Goal: Book appointment/travel/reservation

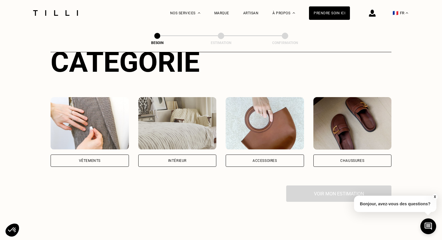
scroll to position [79, 0]
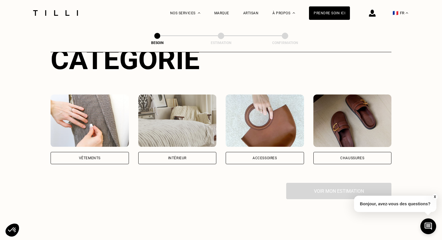
click at [79, 157] on div "Vêtements" at bounding box center [90, 159] width 22 height 4
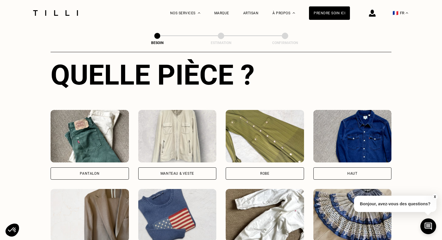
scroll to position [229, 0]
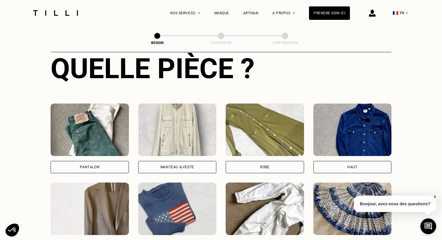
click at [242, 161] on div "Robe" at bounding box center [265, 167] width 78 height 12
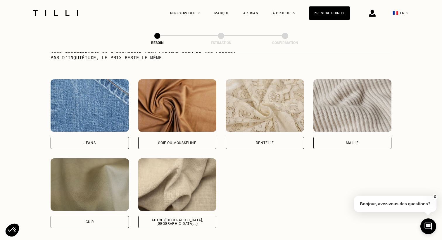
scroll to position [609, 0]
click at [192, 139] on div "Soie ou mousseline" at bounding box center [177, 143] width 78 height 12
select select "FR"
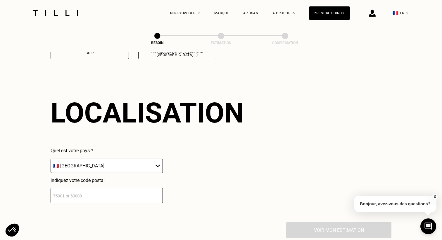
scroll to position [784, 0]
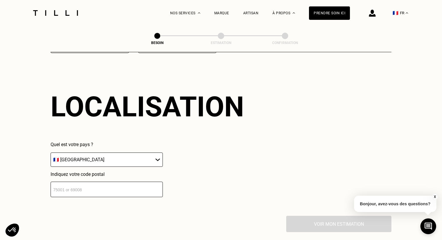
click at [124, 184] on input "number" at bounding box center [107, 189] width 112 height 15
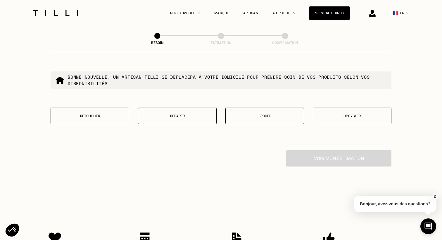
scroll to position [999, 0]
type input "75009"
click at [85, 113] on p "Retoucher" at bounding box center [90, 115] width 72 height 4
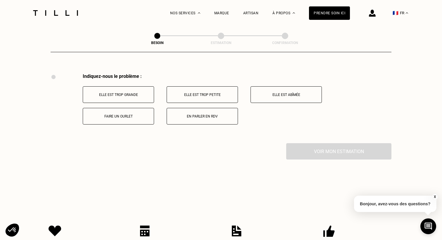
scroll to position [1077, 0]
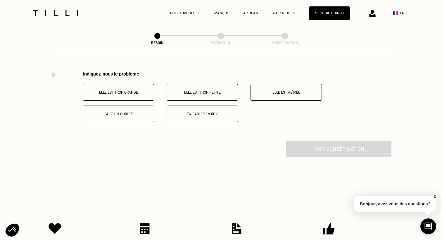
click at [217, 89] on button "Elle est trop petite" at bounding box center [202, 92] width 71 height 17
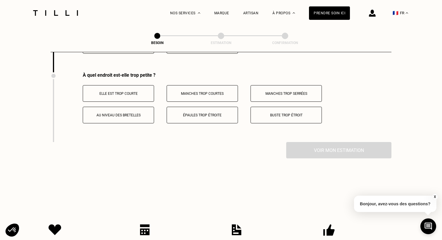
scroll to position [1147, 0]
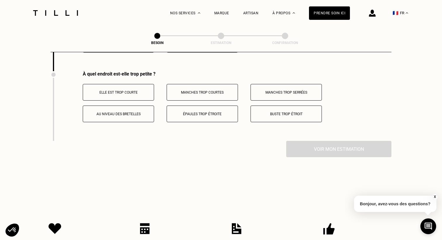
click at [290, 112] on p "Buste trop étroit" at bounding box center [286, 114] width 65 height 4
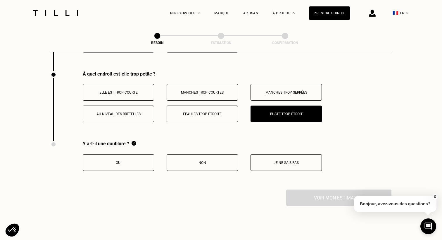
click at [122, 155] on button "Oui" at bounding box center [118, 163] width 71 height 17
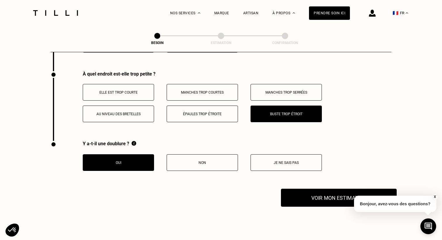
click at [319, 193] on button "Voir mon estimation" at bounding box center [339, 198] width 116 height 18
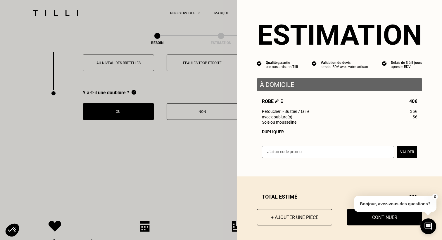
scroll to position [1205, 0]
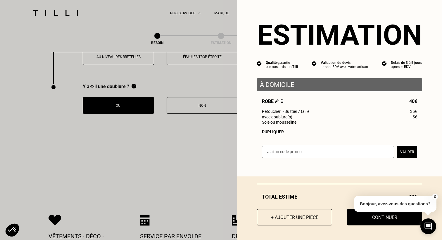
click at [435, 197] on button "X" at bounding box center [435, 197] width 6 height 6
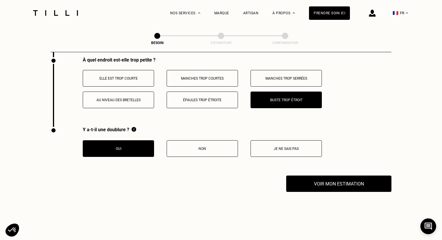
scroll to position [1159, 0]
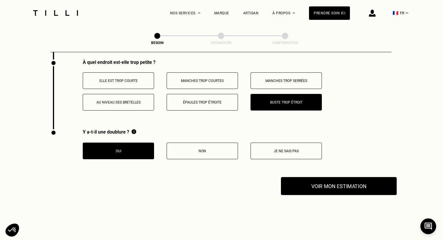
click at [352, 186] on button "Voir mon estimation" at bounding box center [339, 186] width 116 height 18
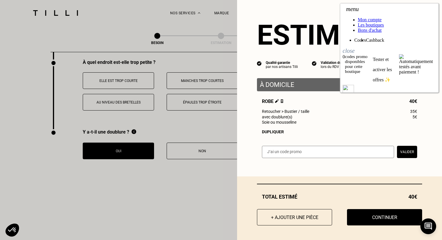
click at [323, 8] on div "Estimation Qualité garantie par nos artisans Tilli Validation du devis lors du …" at bounding box center [339, 83] width 205 height 166
click at [383, 154] on input "text" at bounding box center [328, 152] width 132 height 12
paste input "WELCOME15"
type input "WELCOME15"
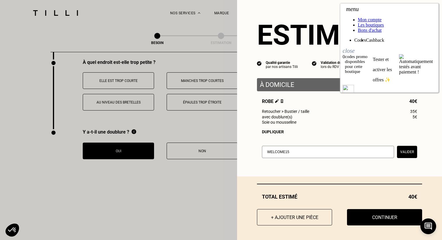
click at [412, 150] on button "Valider" at bounding box center [407, 152] width 20 height 12
click at [381, 153] on input "text" at bounding box center [328, 152] width 132 height 12
paste input "SAVE10"
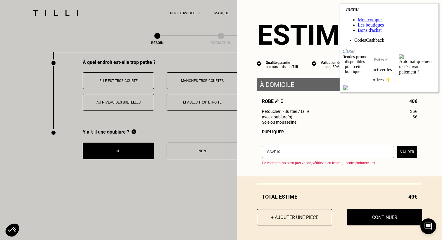
type input "SAVE10"
click at [399, 152] on button "Valider" at bounding box center [407, 152] width 20 height 12
click at [365, 151] on input "text" at bounding box center [328, 152] width 132 height 12
type input "[PERSON_NAME]"
click at [408, 153] on button "Valider" at bounding box center [407, 152] width 20 height 12
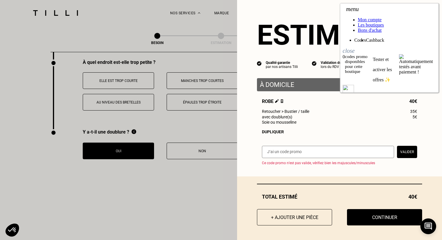
click at [352, 152] on input "text" at bounding box center [328, 152] width 132 height 12
type input "BIENVENU10"
click at [398, 154] on button "Valider" at bounding box center [407, 152] width 20 height 12
click at [430, 38] on ul "Codes Cashback" at bounding box center [388, 40] width 93 height 5
click at [354, 45] on icon "close" at bounding box center [348, 49] width 12 height 9
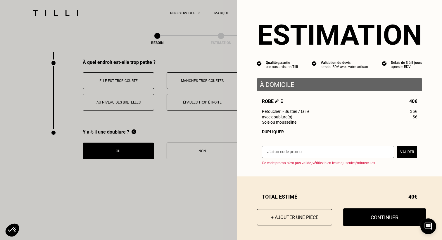
click at [375, 225] on button "Continuer" at bounding box center [384, 218] width 83 height 18
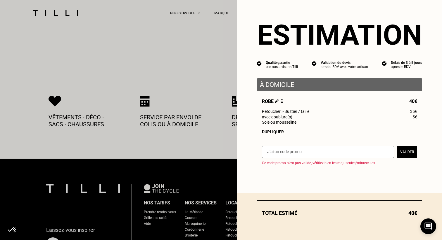
scroll to position [203, 0]
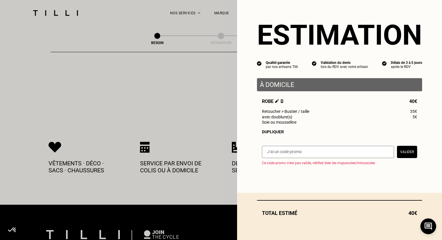
select select "FR"
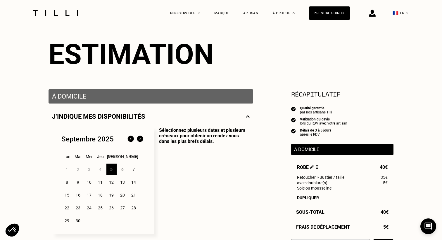
scroll to position [53, 0]
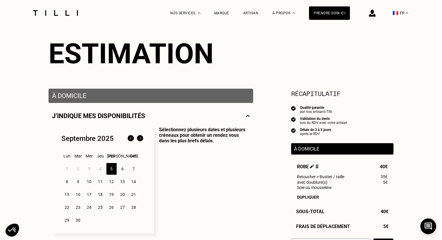
click at [113, 170] on div "5" at bounding box center [111, 169] width 10 height 12
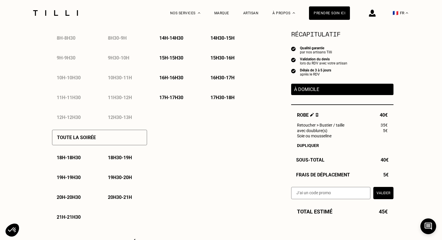
scroll to position [326, 0]
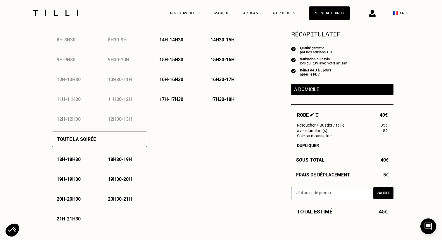
click at [68, 121] on div "12h - 12h30" at bounding box center [74, 119] width 44 height 15
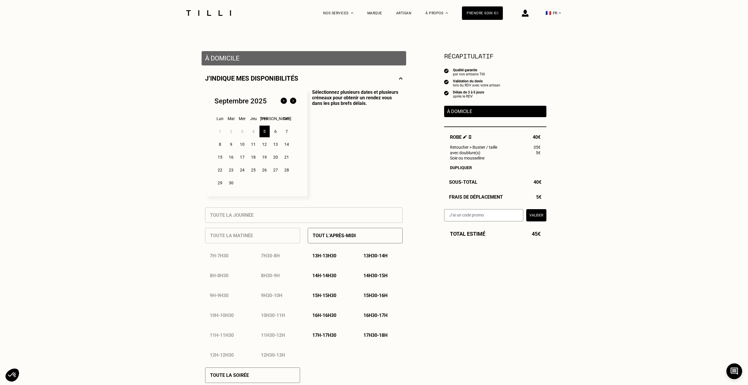
scroll to position [84, 0]
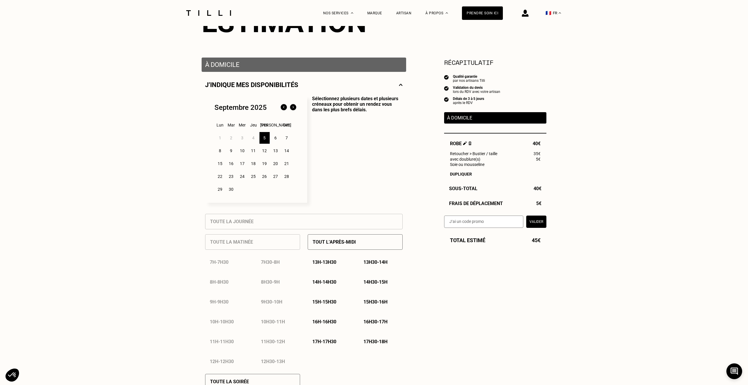
click at [284, 138] on div "7" at bounding box center [287, 138] width 10 height 12
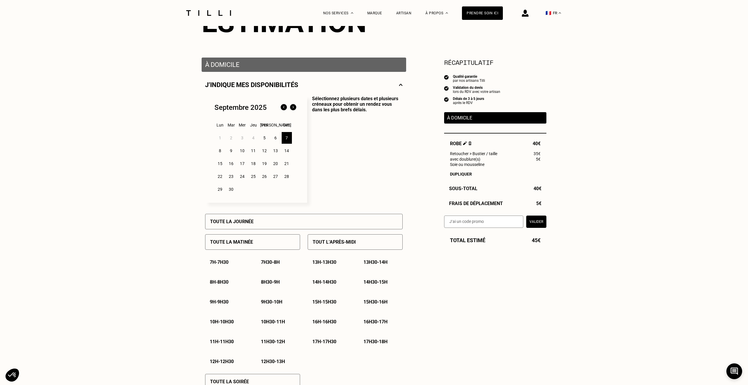
click at [275, 135] on div "6" at bounding box center [276, 138] width 10 height 12
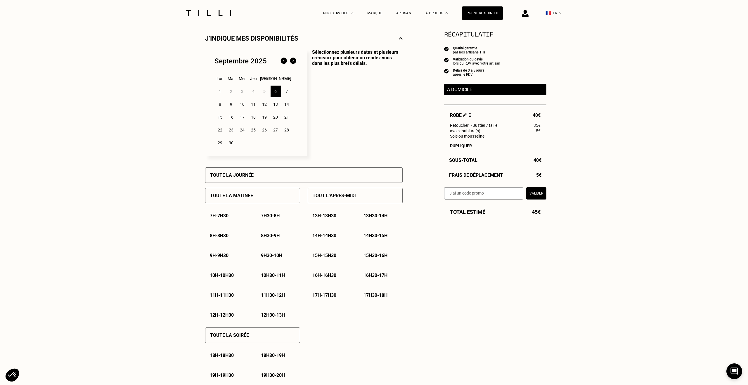
scroll to position [130, 0]
click at [385, 240] on div "16h30 - 17h" at bounding box center [381, 275] width 44 height 15
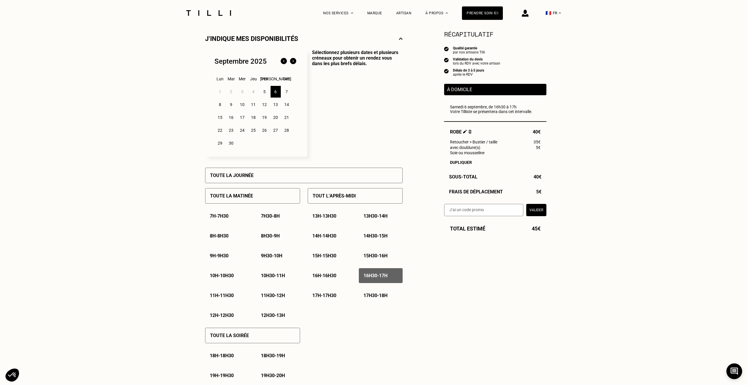
click at [326, 240] on div "17h - 17h30" at bounding box center [330, 295] width 44 height 15
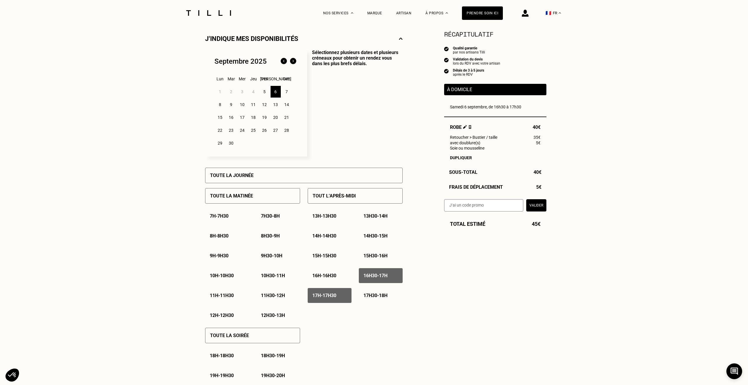
click at [363, 240] on div "17h30 - 18h" at bounding box center [381, 295] width 44 height 15
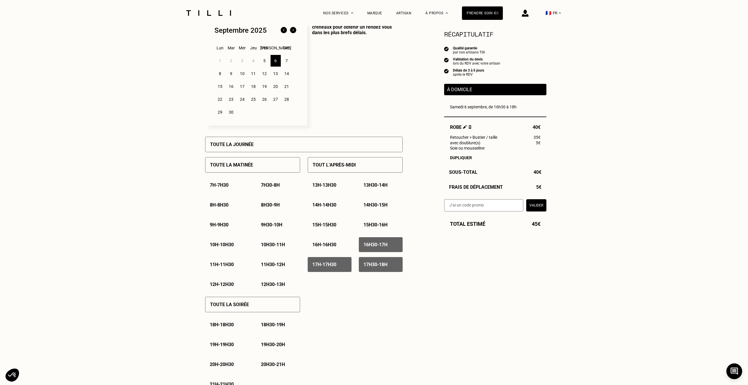
scroll to position [164, 0]
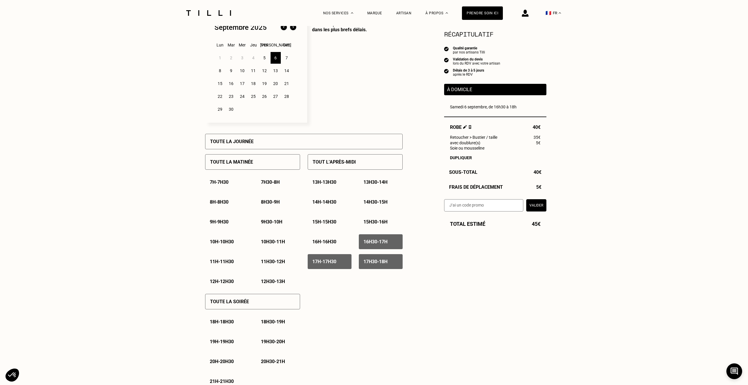
click at [230, 240] on div "18h - 18h30" at bounding box center [227, 321] width 44 height 15
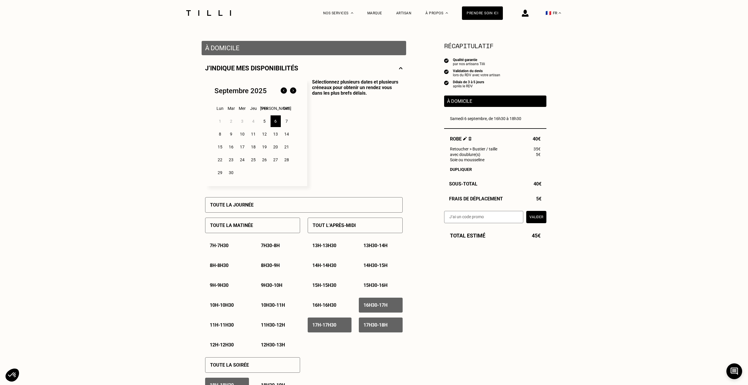
scroll to position [97, 0]
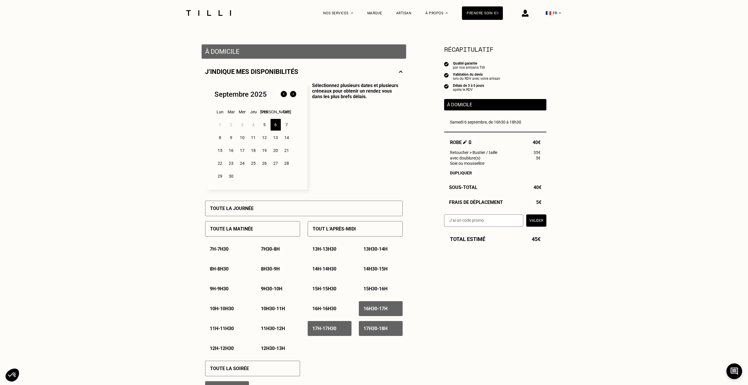
click at [222, 136] on div "8" at bounding box center [220, 138] width 10 height 12
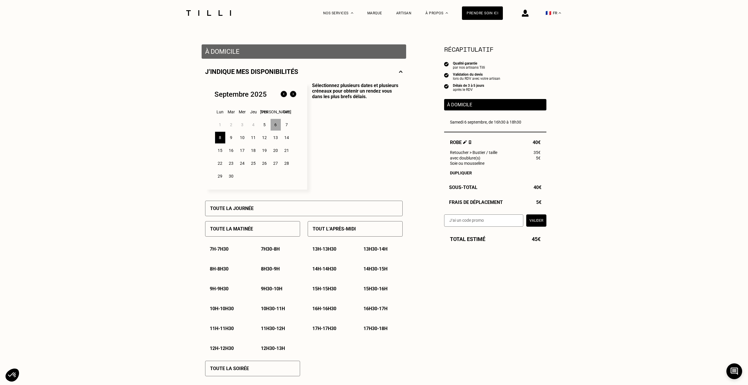
click at [274, 125] on div "6" at bounding box center [276, 125] width 10 height 12
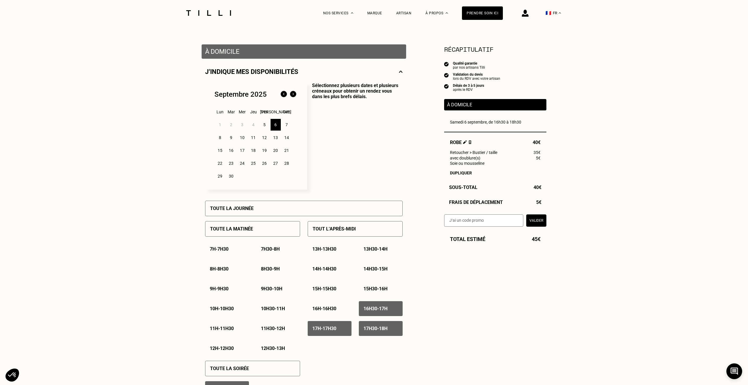
click at [221, 137] on div "8" at bounding box center [220, 138] width 10 height 12
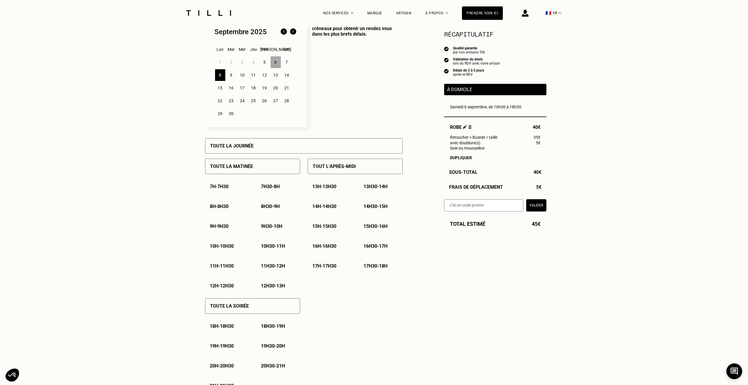
scroll to position [159, 0]
click at [262, 62] on div "5" at bounding box center [264, 63] width 10 height 12
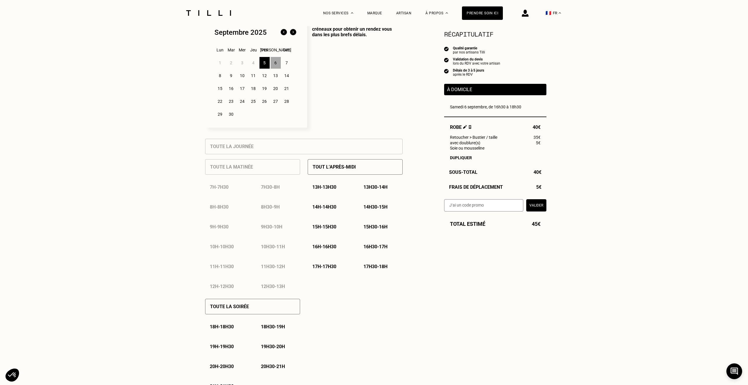
click at [321, 240] on p "17h - 17h30" at bounding box center [324, 267] width 24 height 6
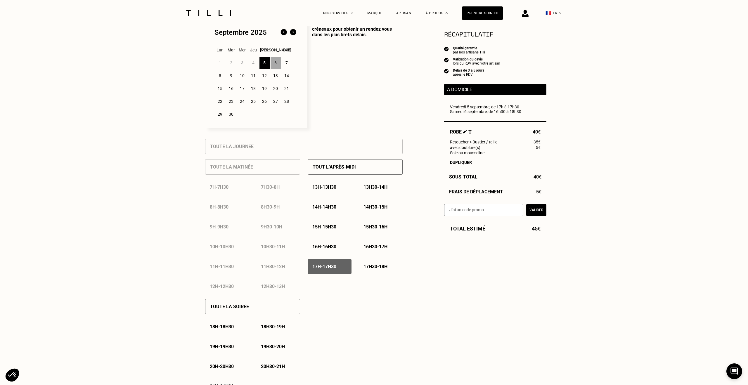
click at [377, 240] on p "17h30 - 18h" at bounding box center [375, 267] width 24 height 6
click at [230, 240] on p "18h - 18h30" at bounding box center [222, 327] width 24 height 6
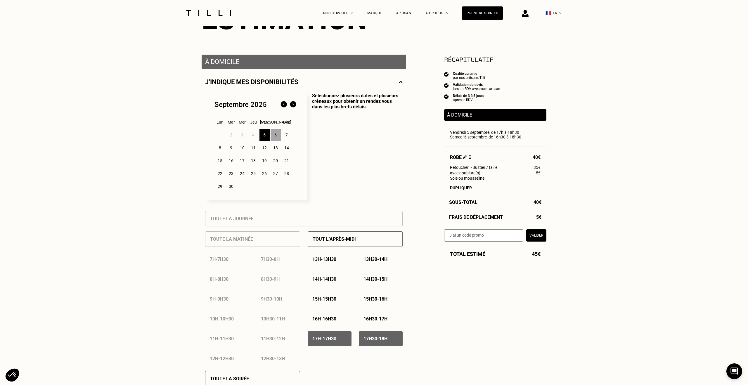
scroll to position [78, 0]
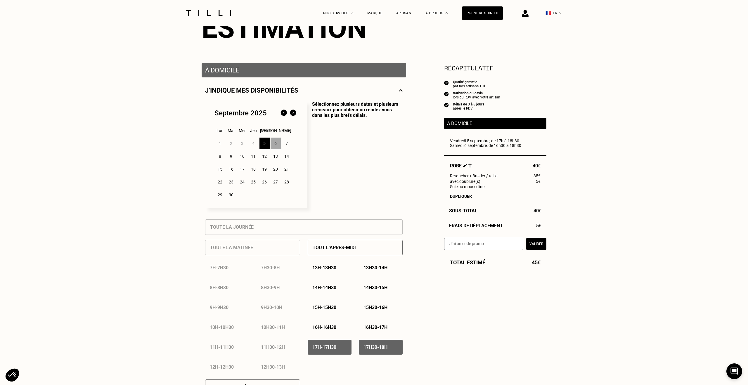
click at [221, 157] on div "8" at bounding box center [220, 156] width 10 height 12
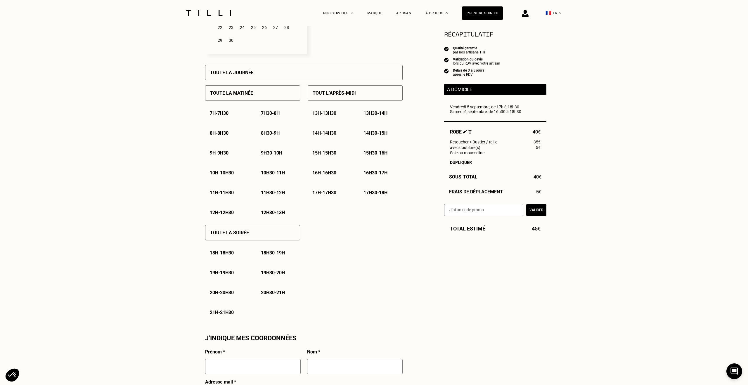
scroll to position [238, 0]
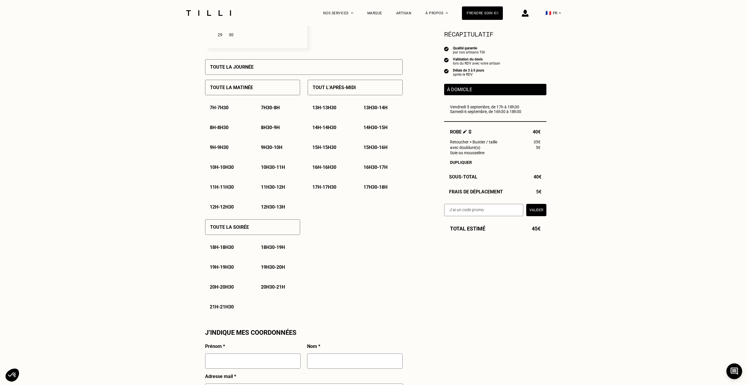
click at [271, 240] on p "18h30 - 19h" at bounding box center [273, 248] width 24 height 6
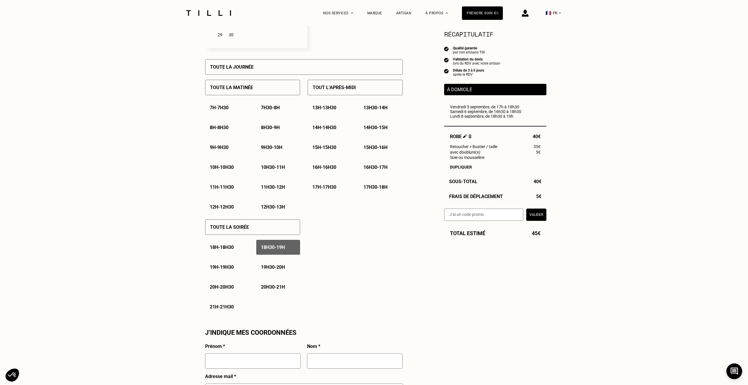
click at [225, 240] on p "19h - 19h30" at bounding box center [222, 267] width 24 height 6
click at [278, 240] on p "19h30 - 20h" at bounding box center [273, 267] width 24 height 6
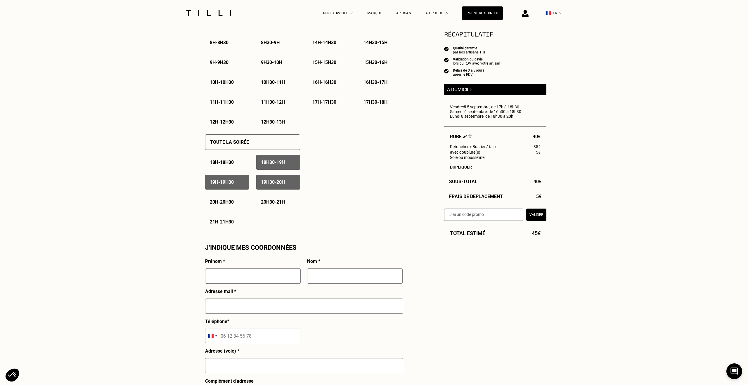
scroll to position [325, 0]
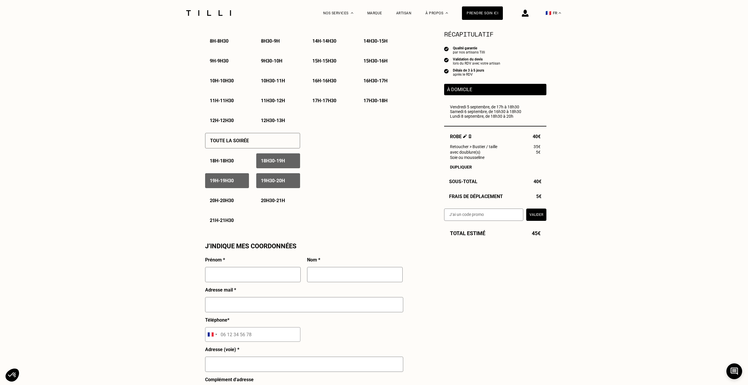
click at [234, 240] on input "text" at bounding box center [253, 274] width 96 height 15
type input "[PERSON_NAME]"
type input "[EMAIL_ADDRESS][DOMAIN_NAME]"
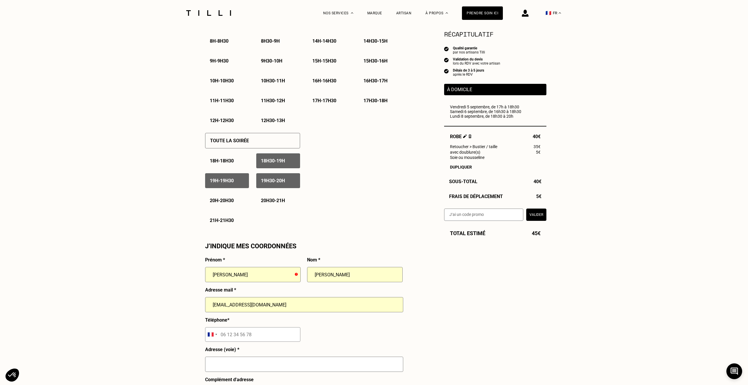
type input "06 87 84 56 15"
type input "[GEOGRAPHIC_DATA]"
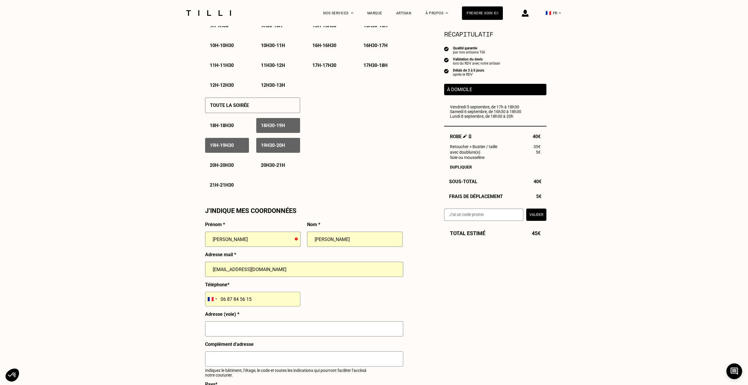
scroll to position [361, 0]
click at [254, 240] on input "text" at bounding box center [304, 328] width 198 height 15
type input "[STREET_ADDRESS][PERSON_NAME]"
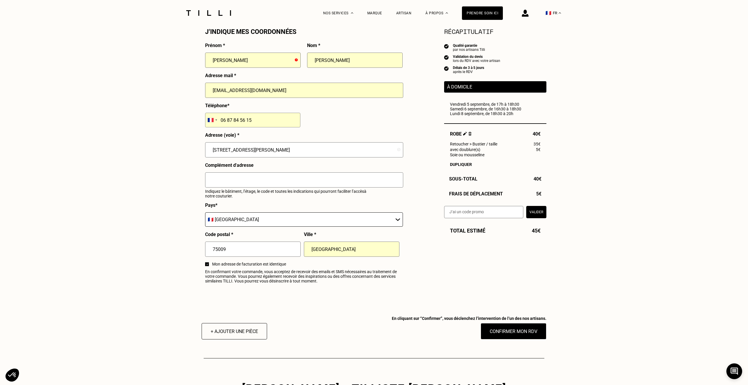
scroll to position [553, 0]
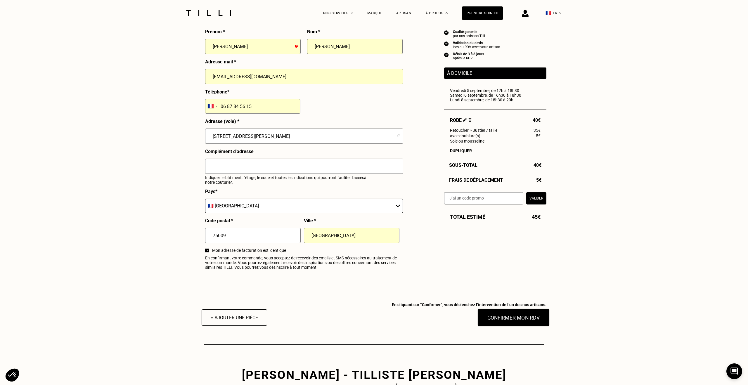
click at [441, 240] on button "Confirmer mon RDV" at bounding box center [513, 318] width 72 height 18
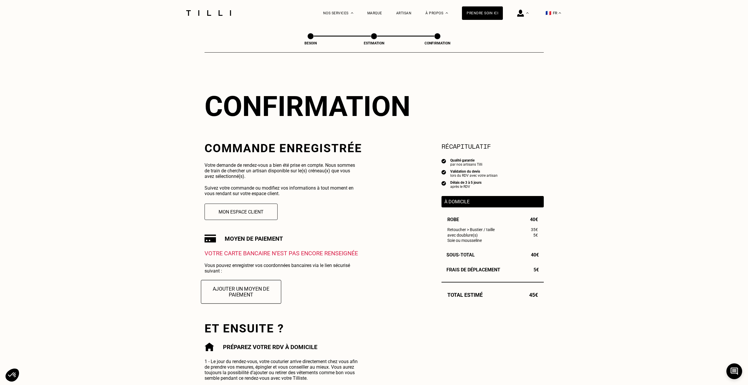
click at [247, 240] on button "Ajouter un moyen de paiement" at bounding box center [241, 292] width 80 height 24
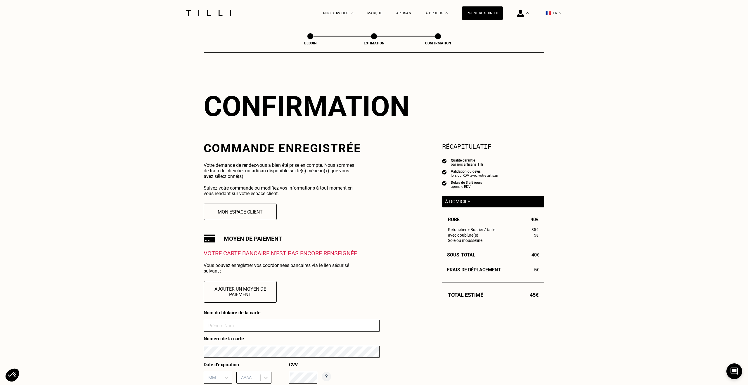
click at [241, 240] on input at bounding box center [292, 326] width 176 height 12
type input "[PERSON_NAME]"
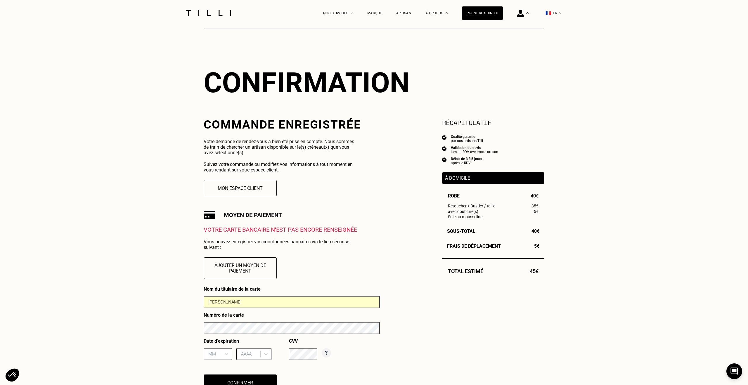
scroll to position [27, 0]
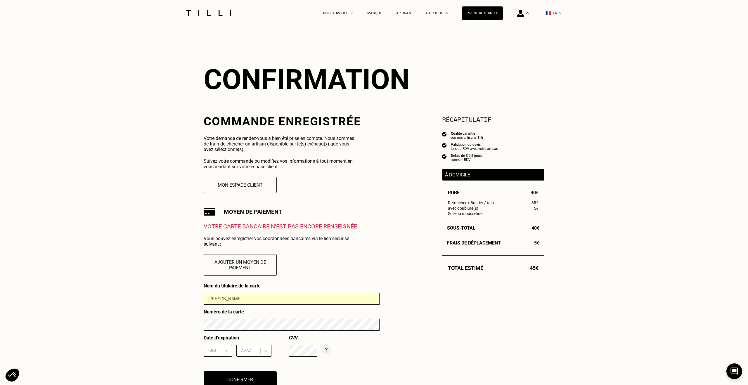
click at [213, 240] on div "MM" at bounding box center [218, 351] width 28 height 12
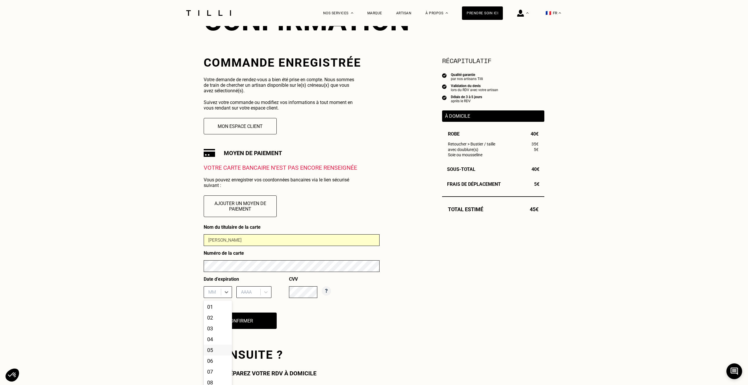
scroll to position [91, 0]
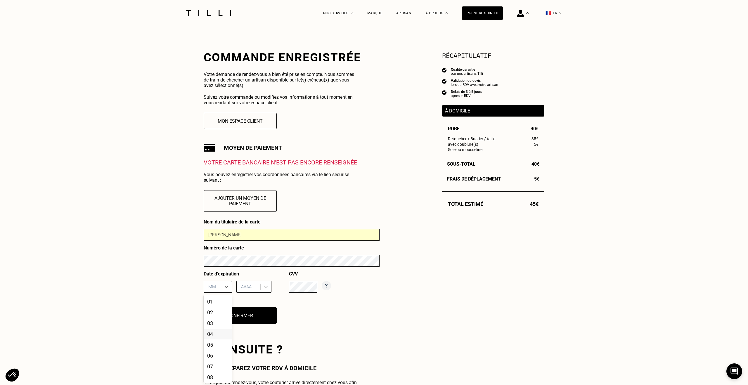
paste input "[CREDIT_CARD_NUMBER]"
type input "[CREDIT_CARD_NUMBER]"
click at [213, 240] on input "[CREDIT_CARD_NUMBER]" at bounding box center [201, 286] width 39 height 5
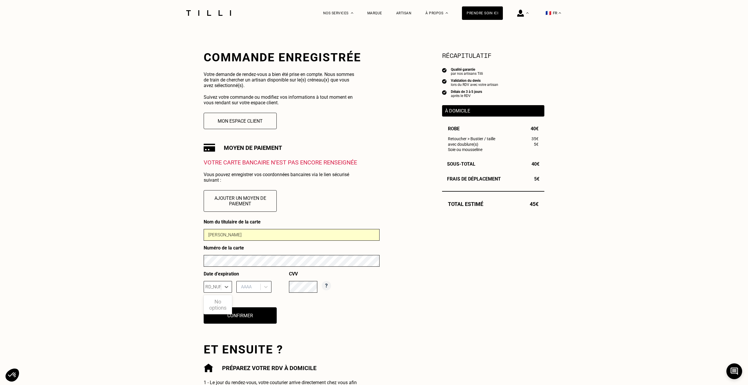
click at [213, 240] on input "[CREDIT_CARD_NUMBER]" at bounding box center [201, 286] width 39 height 5
click at [210, 240] on div "01" at bounding box center [218, 301] width 28 height 11
click at [253, 240] on div at bounding box center [249, 287] width 16 height 6
click at [257, 240] on div "2027" at bounding box center [253, 323] width 35 height 11
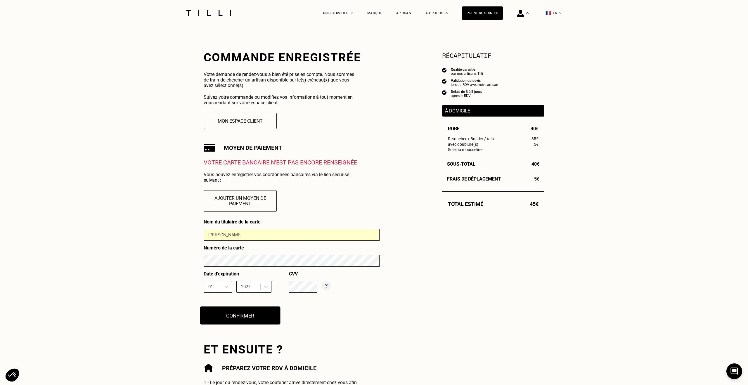
click at [268, 240] on button "Confirmer" at bounding box center [240, 315] width 80 height 18
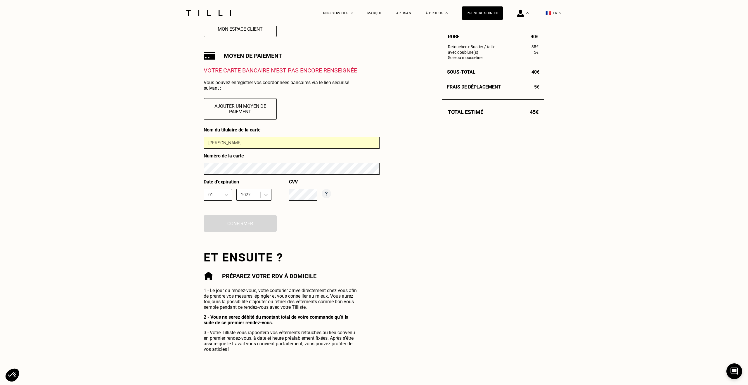
scroll to position [195, 0]
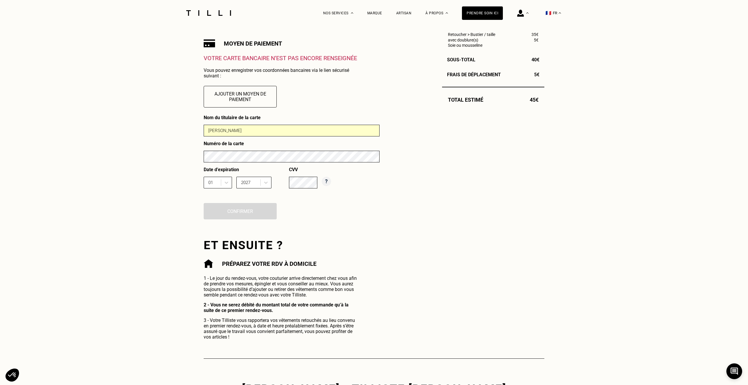
click at [303, 132] on input "[PERSON_NAME]" at bounding box center [292, 131] width 176 height 12
type input "[PERSON_NAME]"
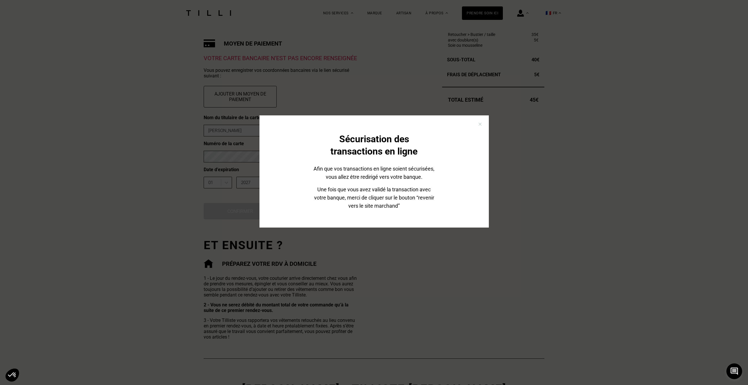
click at [441, 240] on div "Sécurisation des transactions en ligne Afin que vos transactions en ligne soien…" at bounding box center [374, 192] width 748 height 385
